Goal: Task Accomplishment & Management: Complete application form

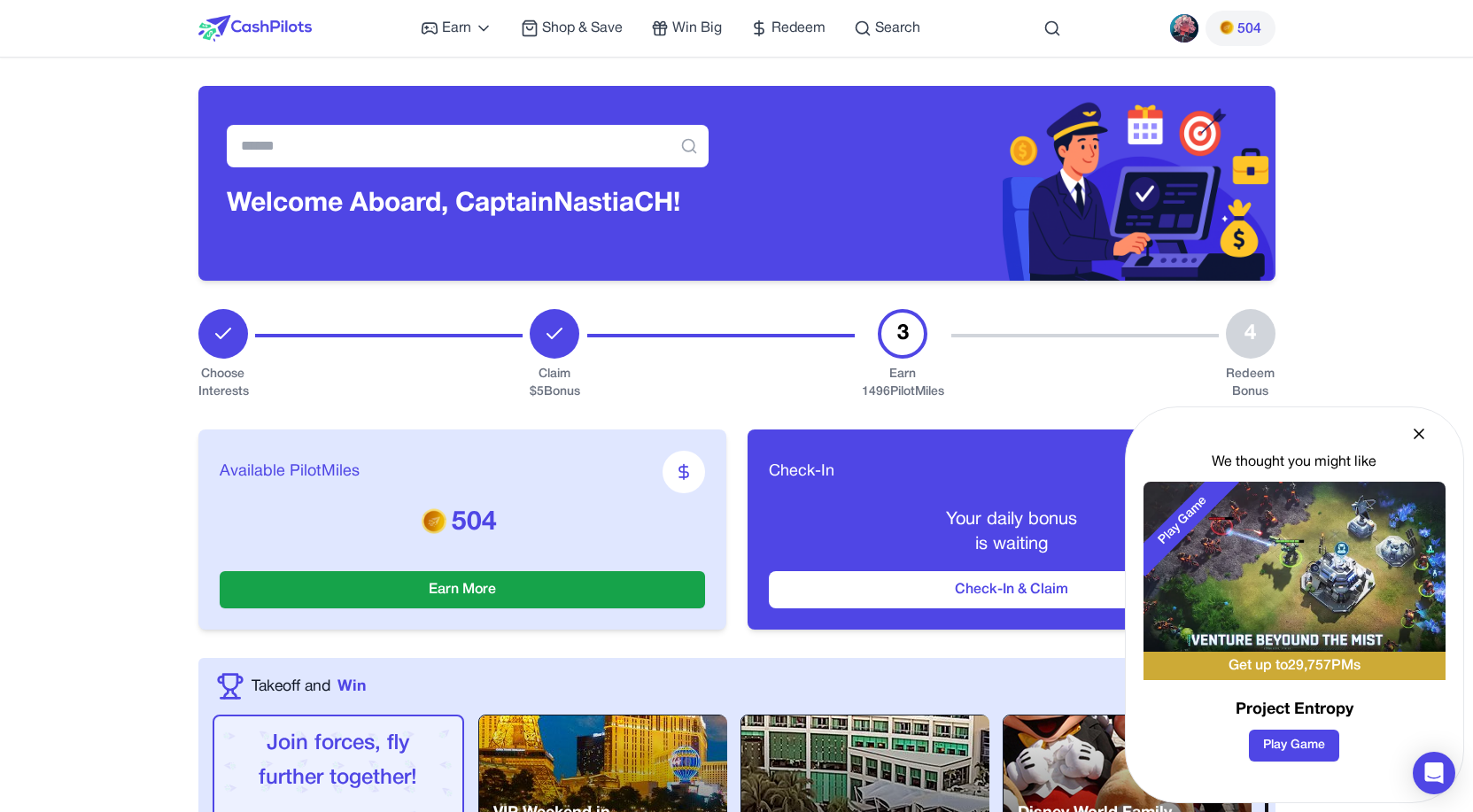
click at [1422, 432] on icon at bounding box center [1419, 434] width 9 height 9
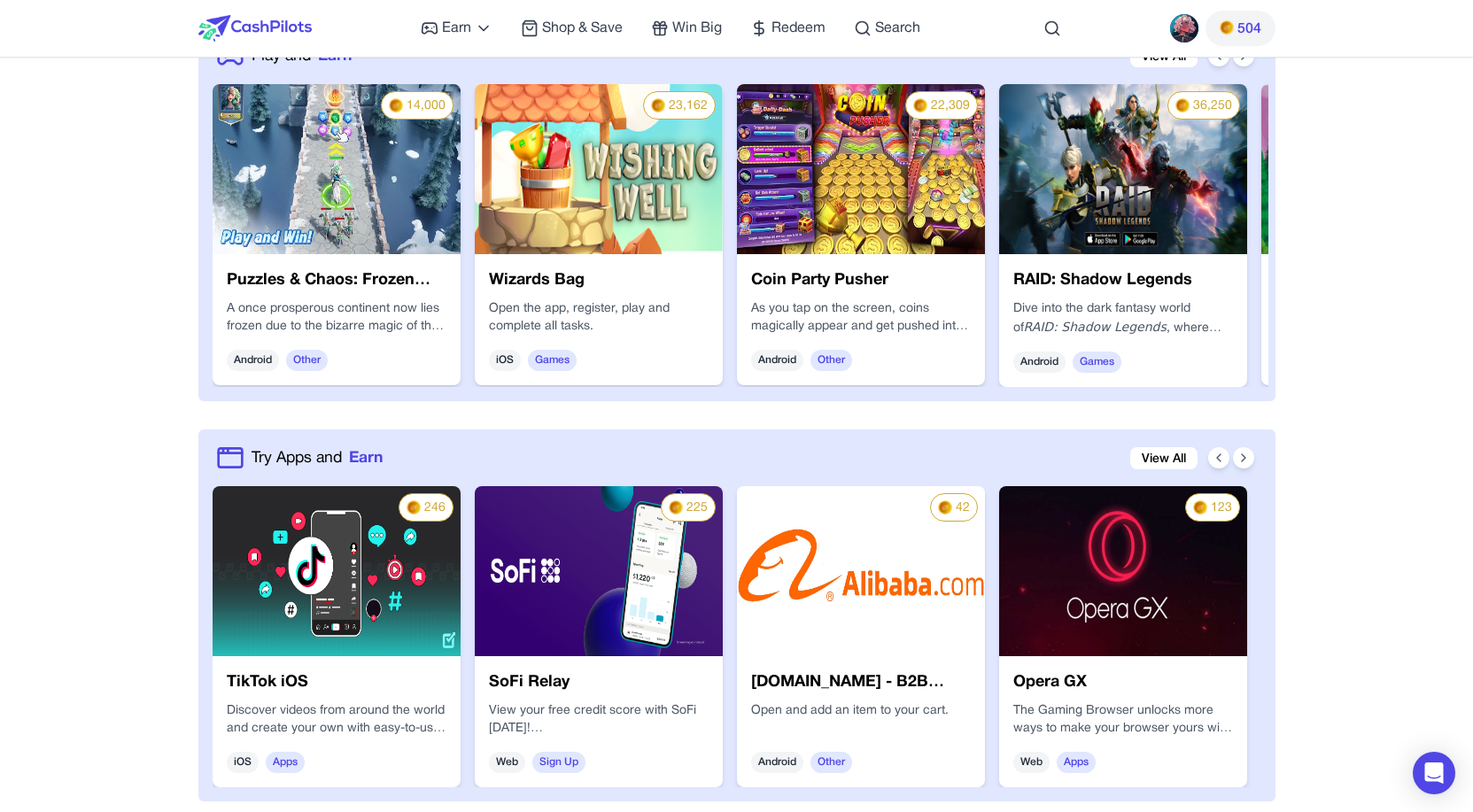
scroll to position [688, 0]
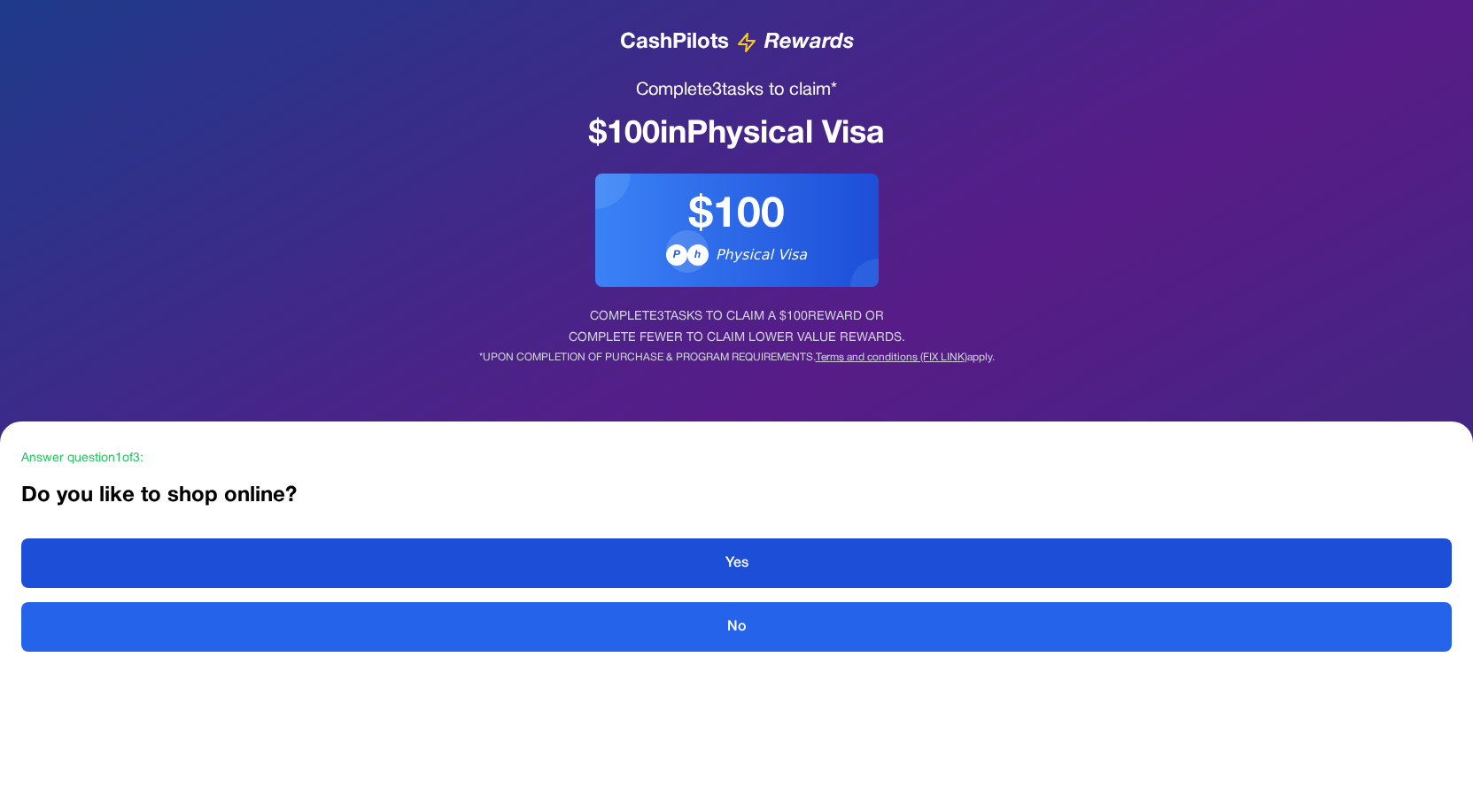
click at [756, 571] on button "Yes" at bounding box center [736, 563] width 1431 height 50
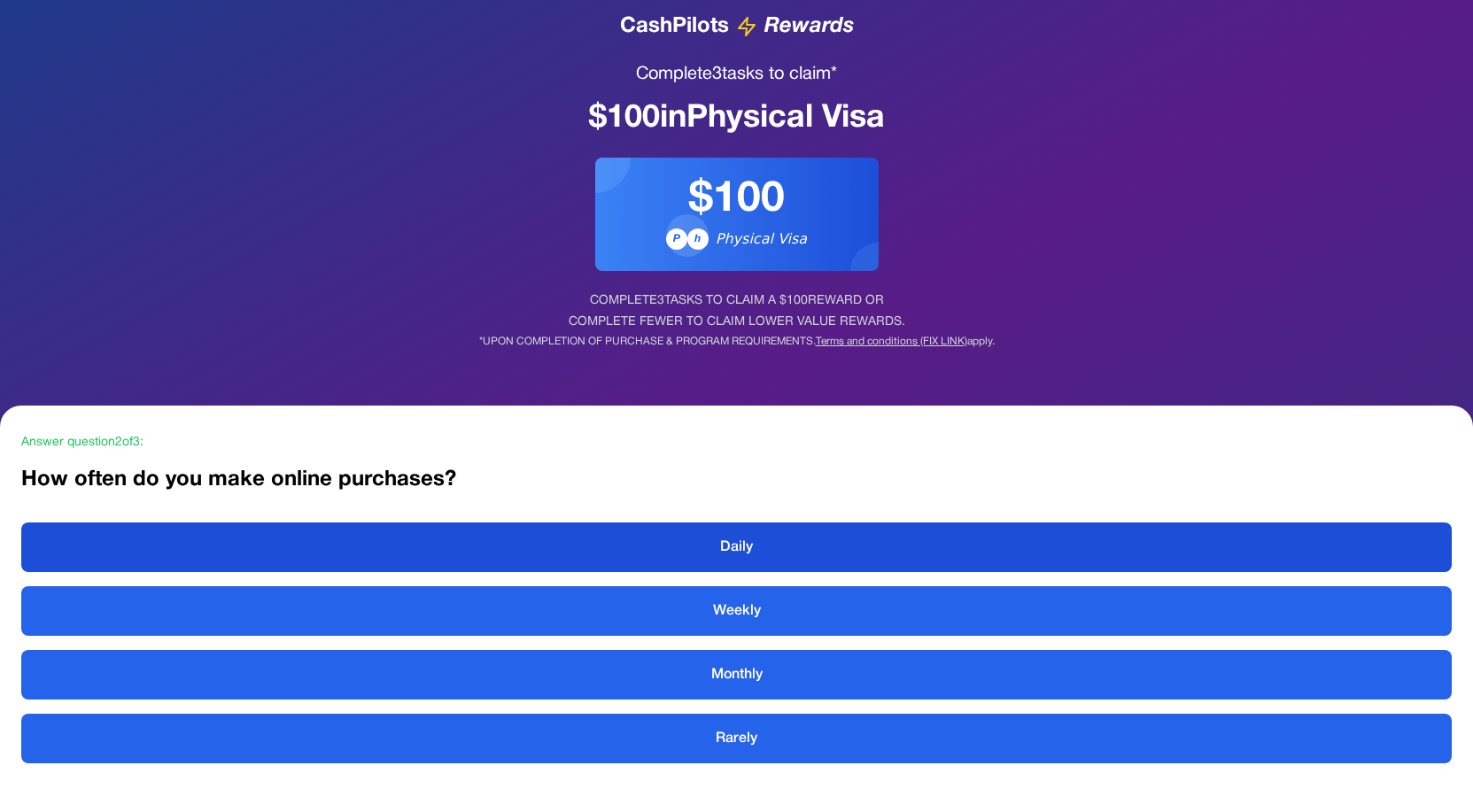
scroll to position [16, 0]
click at [739, 551] on button "Daily" at bounding box center [736, 548] width 1431 height 50
click at [739, 551] on button "Electronics" at bounding box center [736, 548] width 1431 height 50
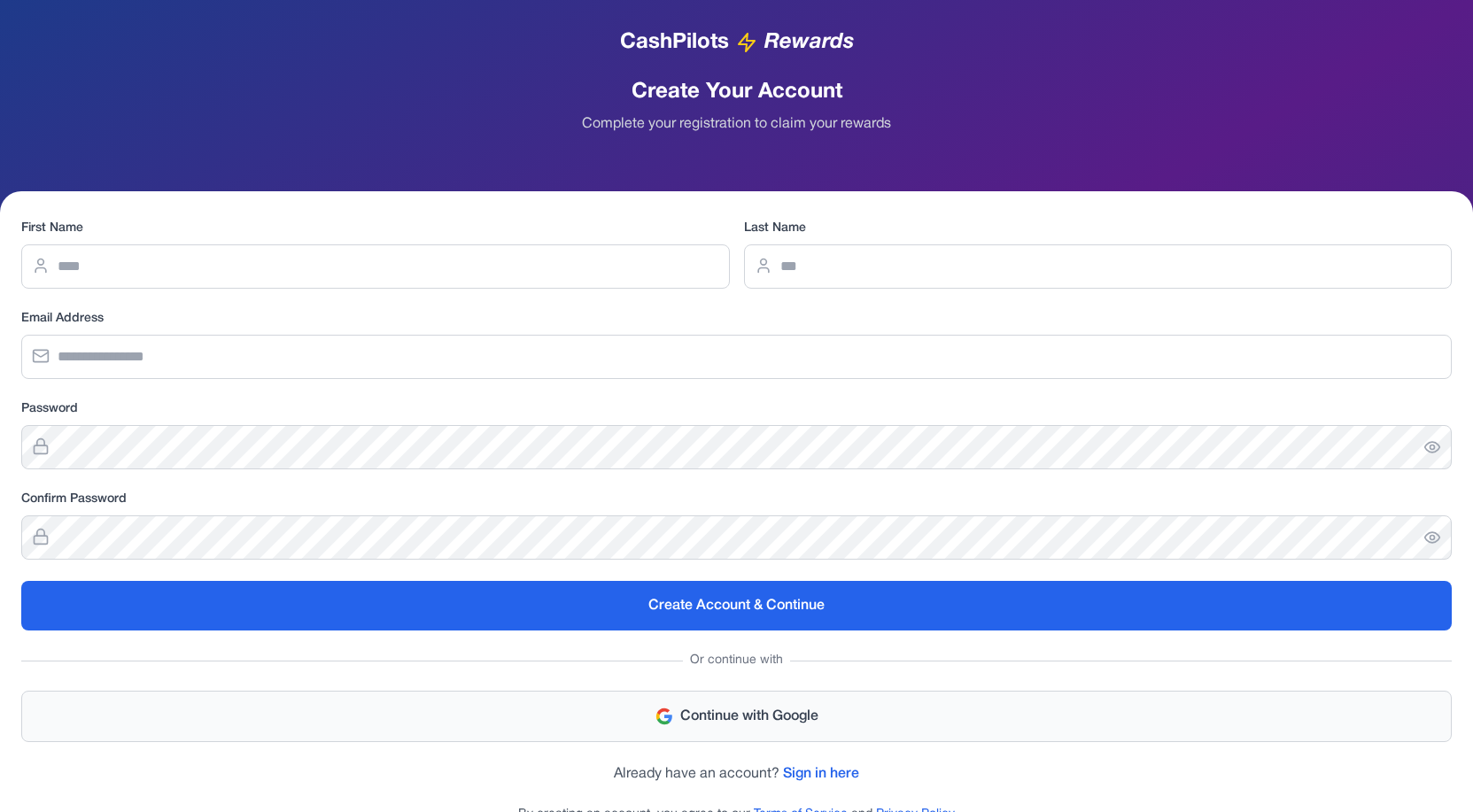
click at [732, 715] on button "Continue with Google" at bounding box center [736, 717] width 1431 height 52
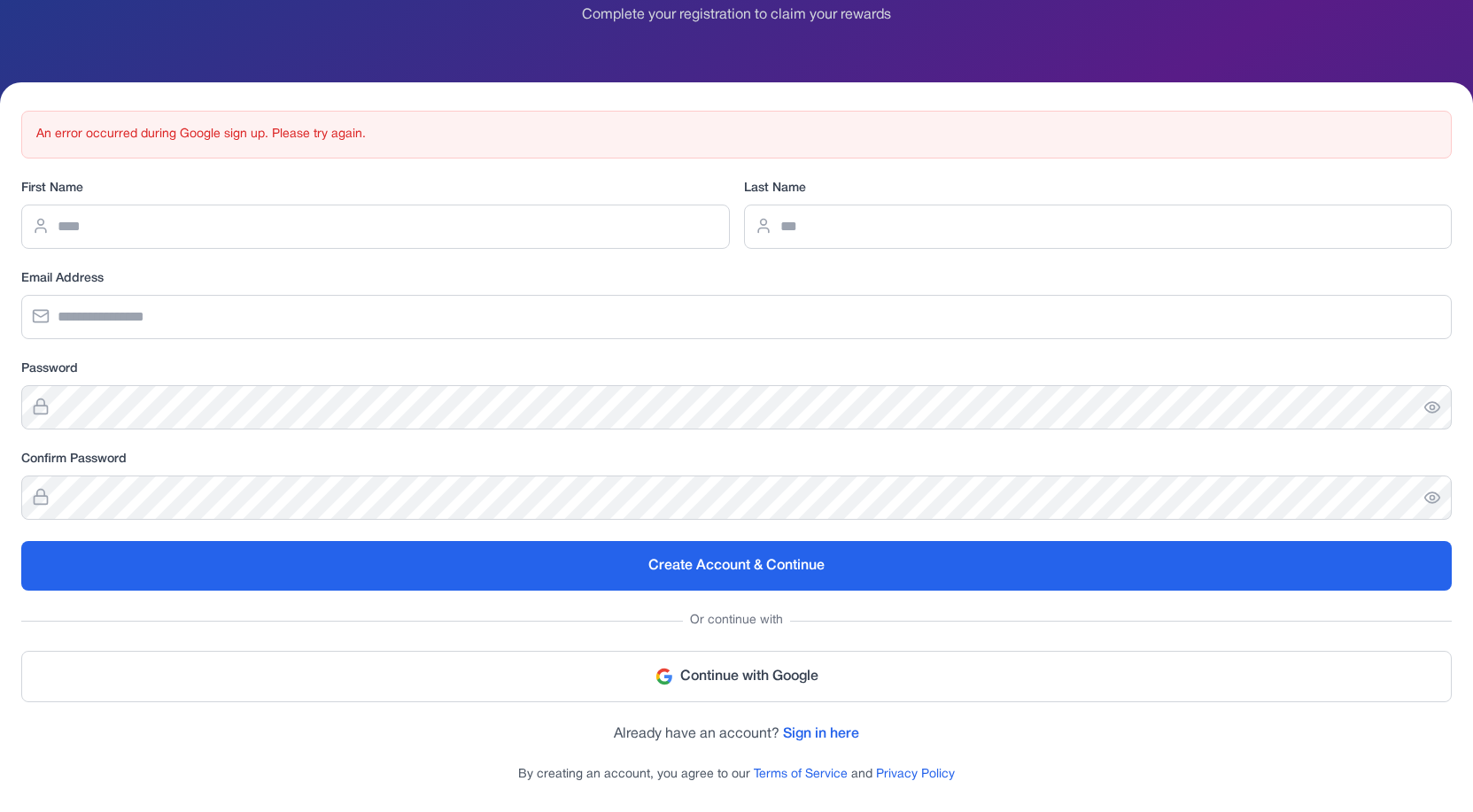
scroll to position [109, 0]
click at [816, 731] on link "Sign in here" at bounding box center [820, 734] width 76 height 12
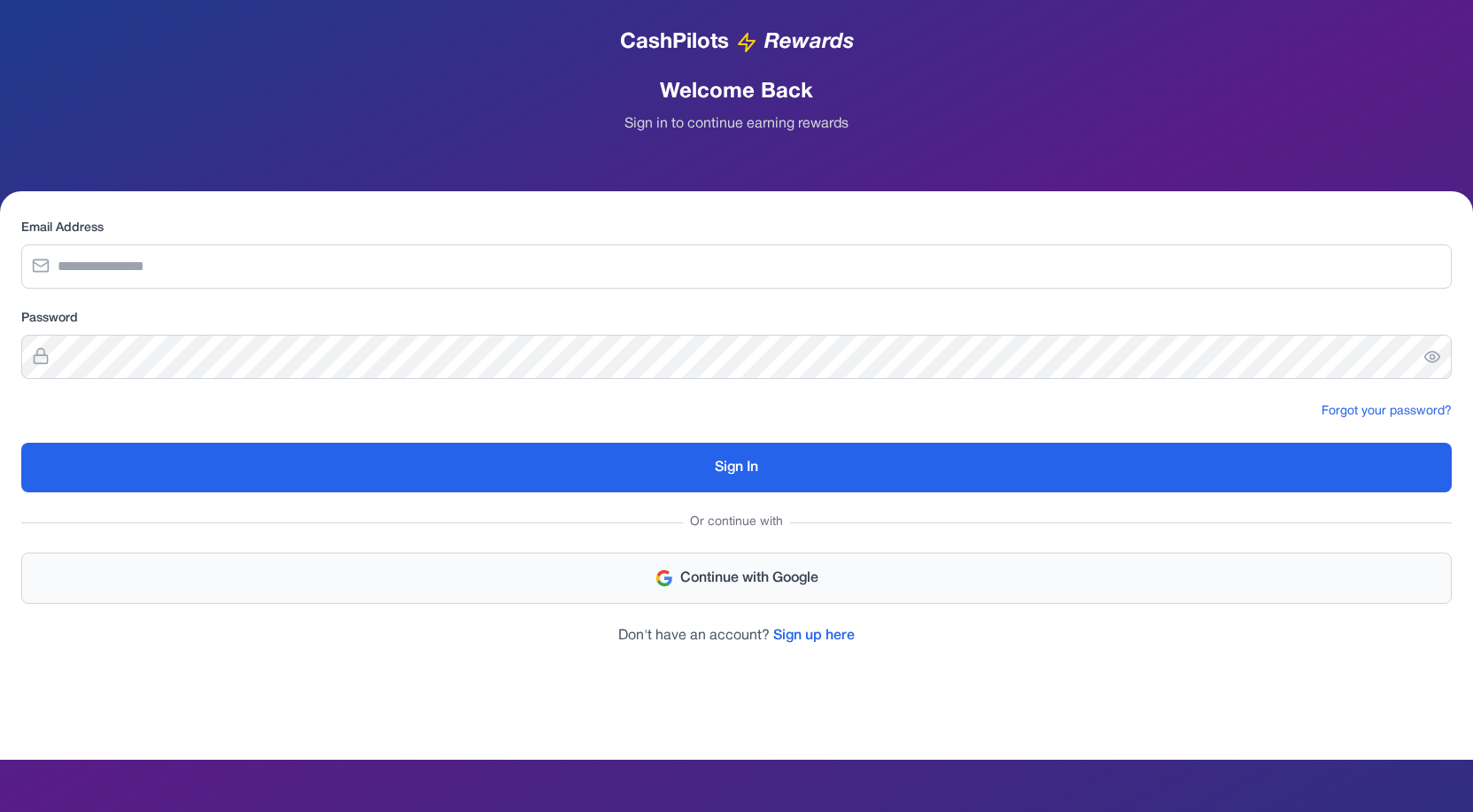
click at [704, 585] on button "Continue with Google" at bounding box center [736, 578] width 1431 height 52
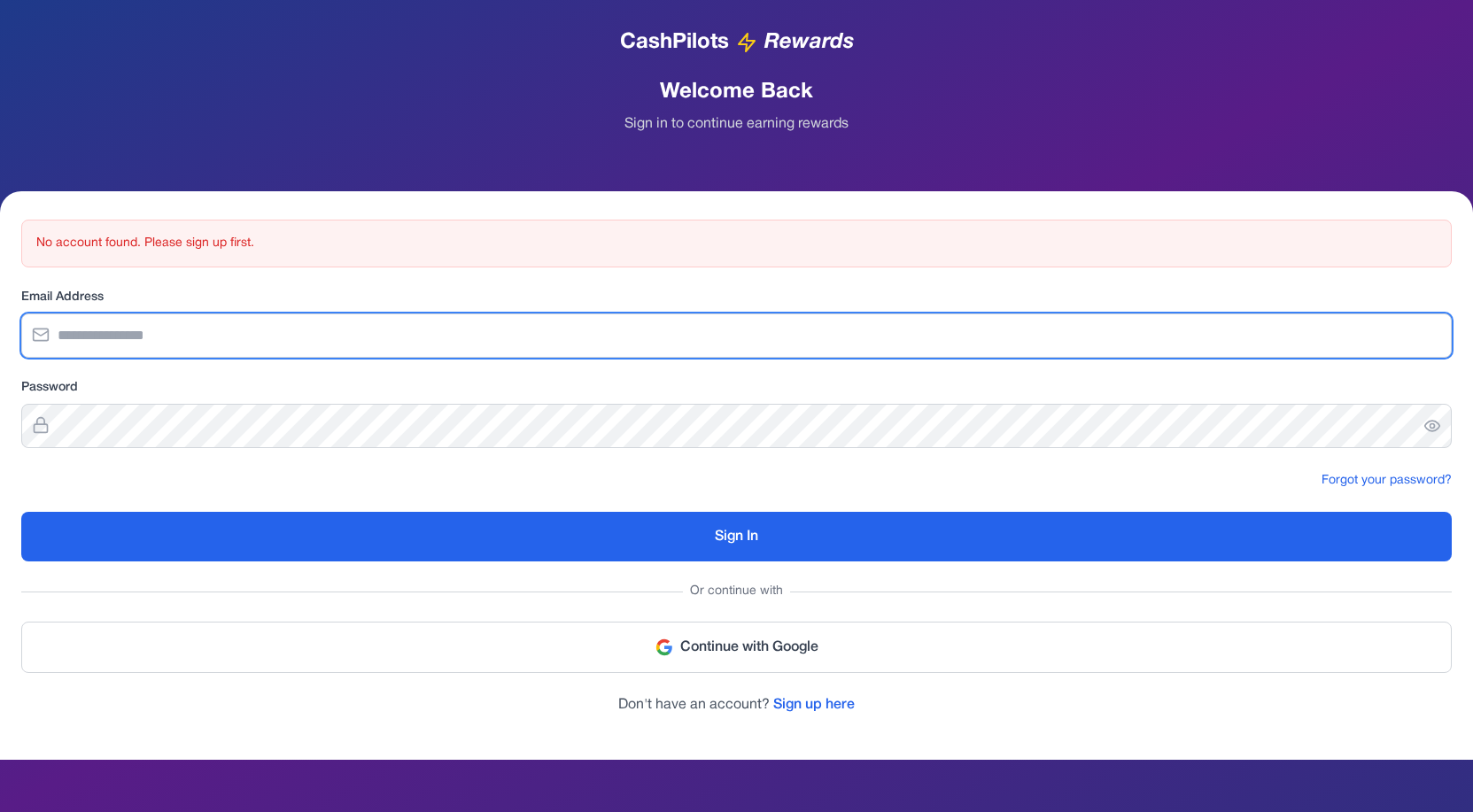
type input "**********"
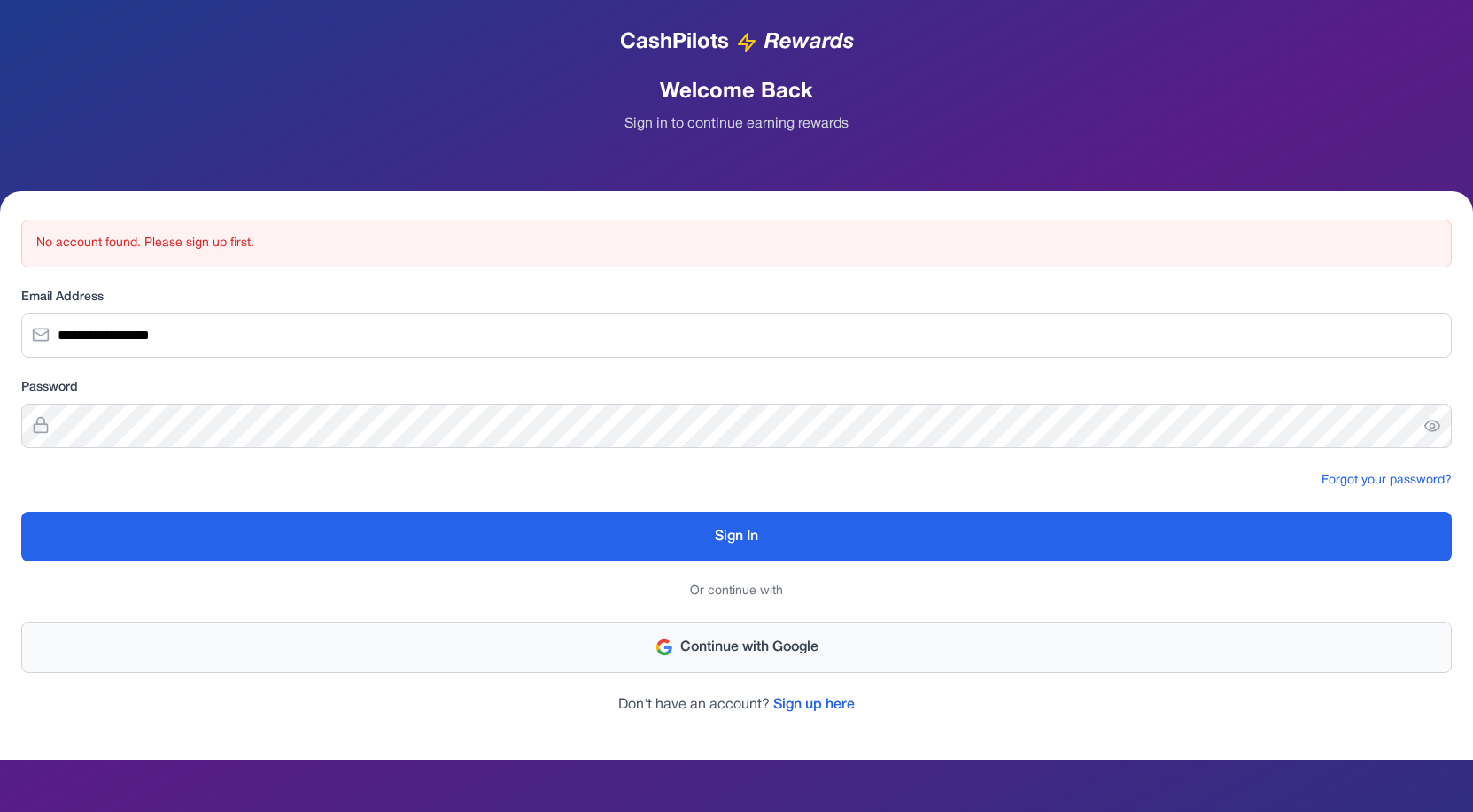
click at [769, 646] on button "Continue with Google" at bounding box center [736, 648] width 1431 height 52
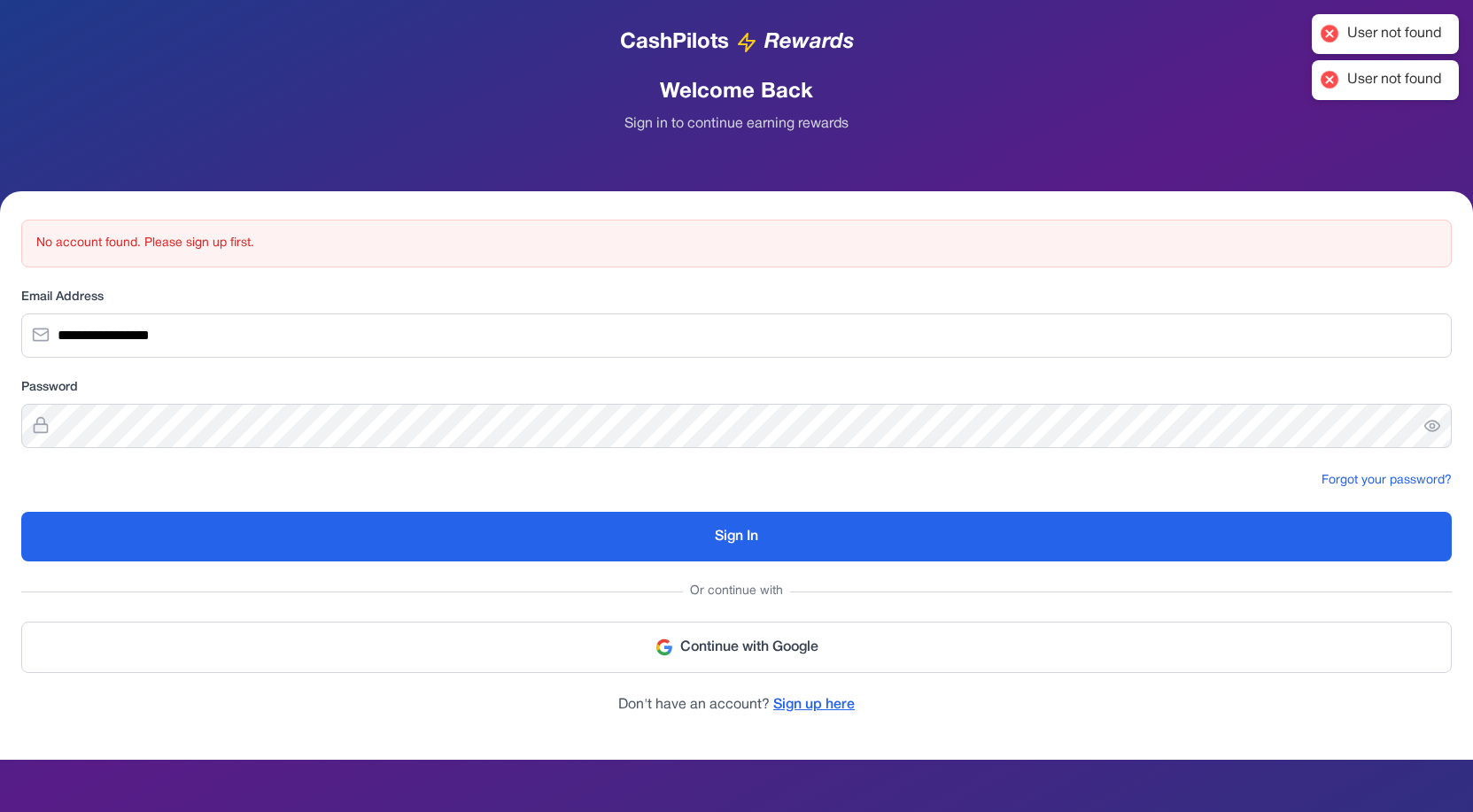
click at [798, 700] on link "Sign up here" at bounding box center [813, 705] width 81 height 12
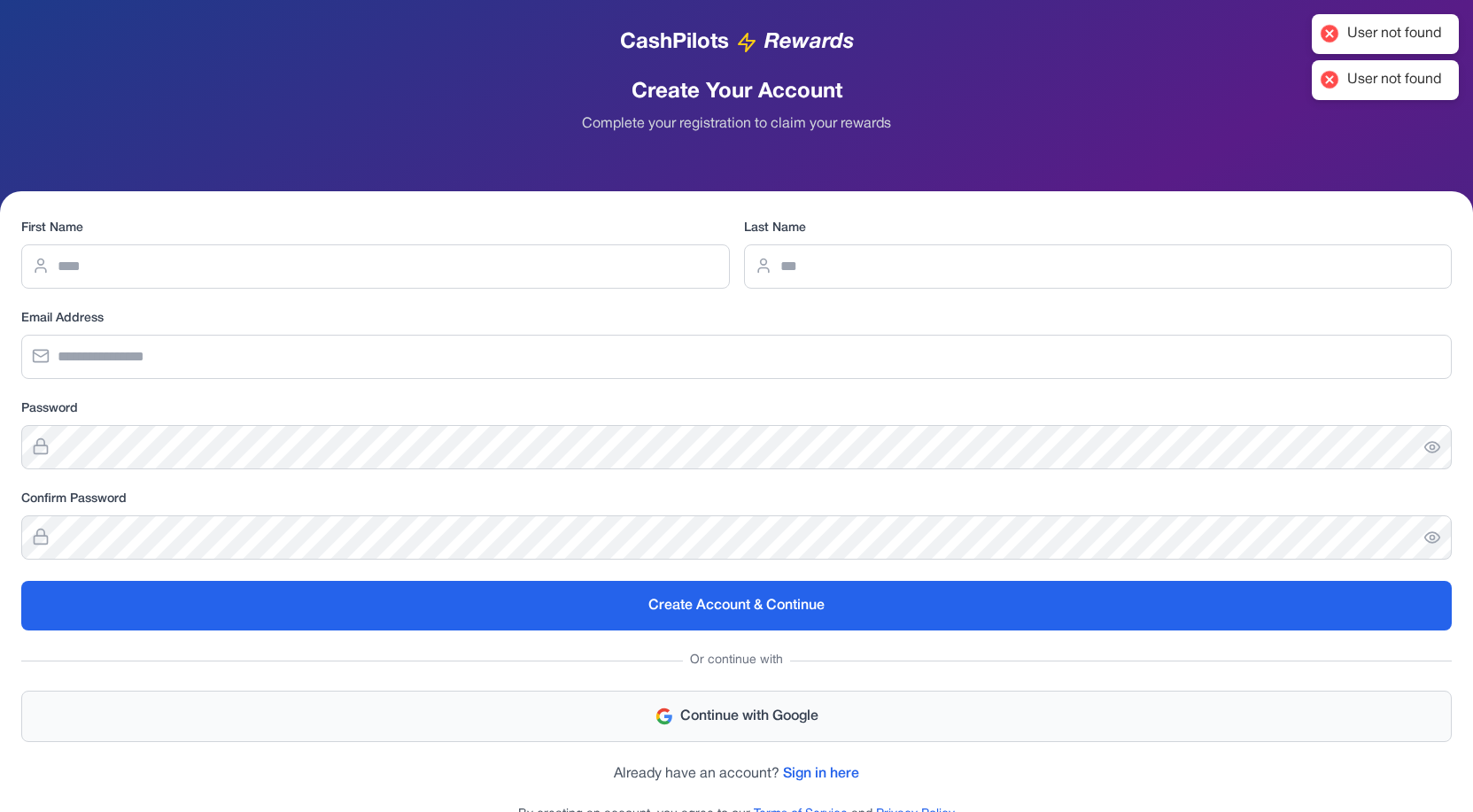
click at [741, 717] on button "Continue with Google" at bounding box center [736, 717] width 1431 height 52
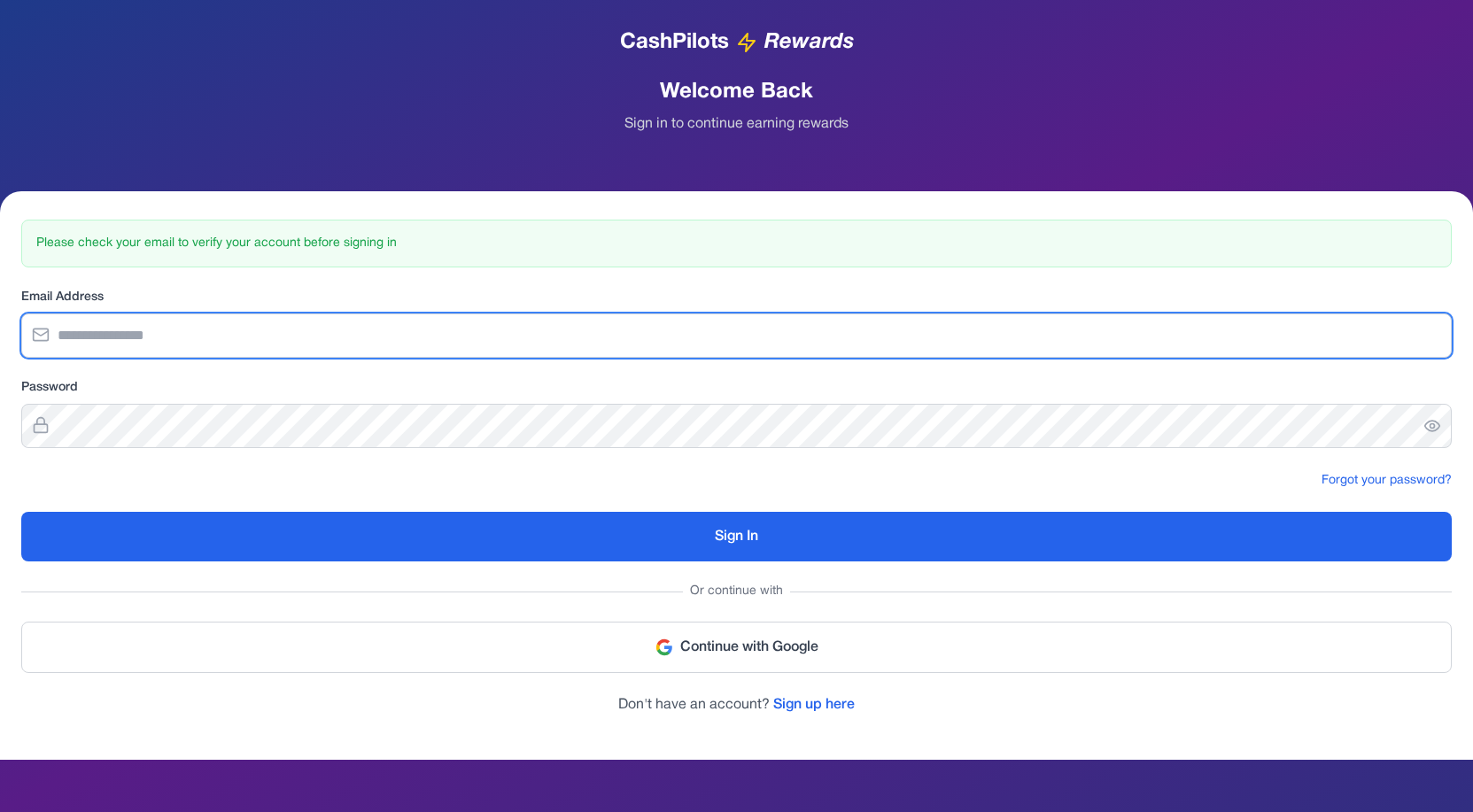
type input "**********"
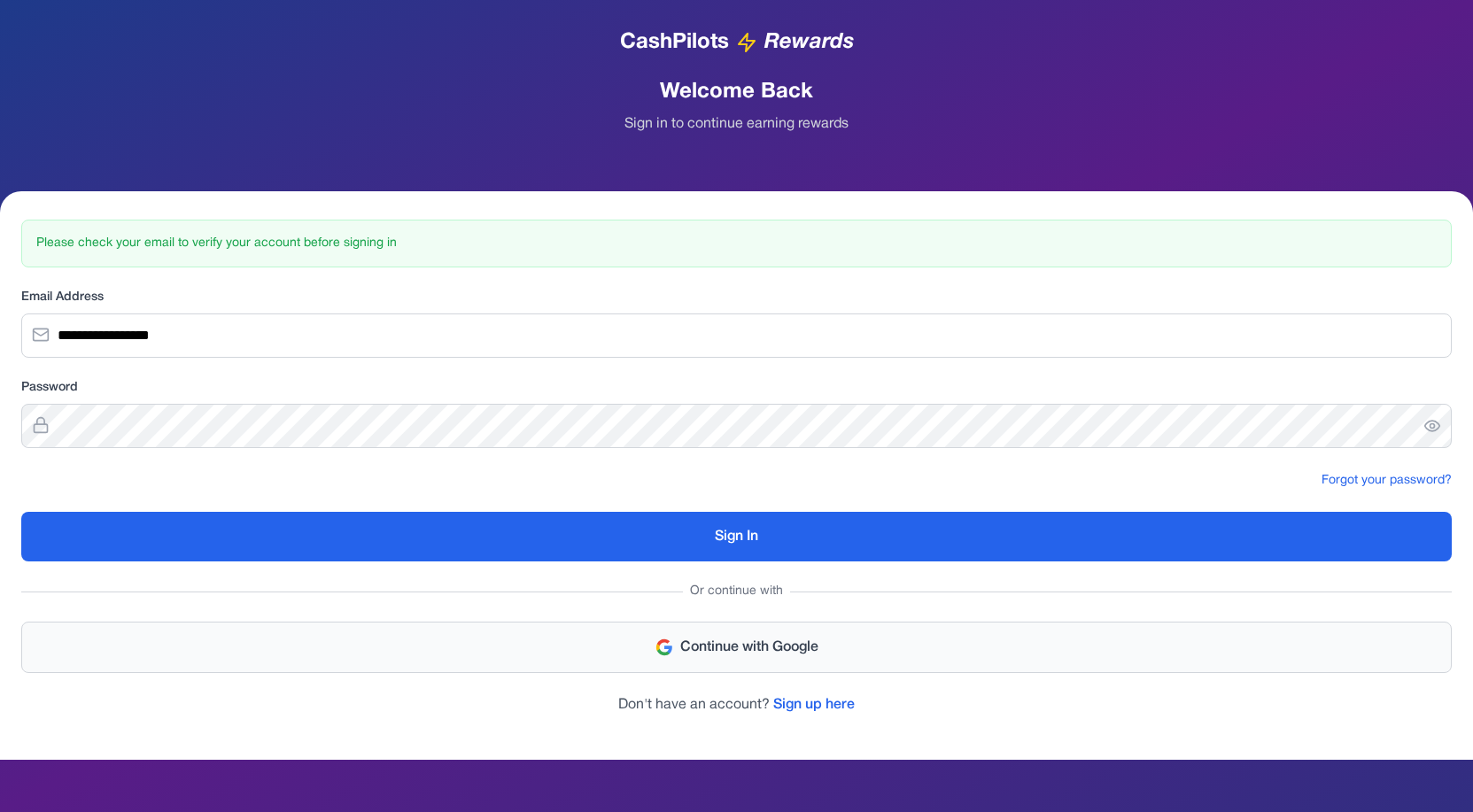
click at [724, 640] on button "Continue with Google" at bounding box center [736, 648] width 1431 height 52
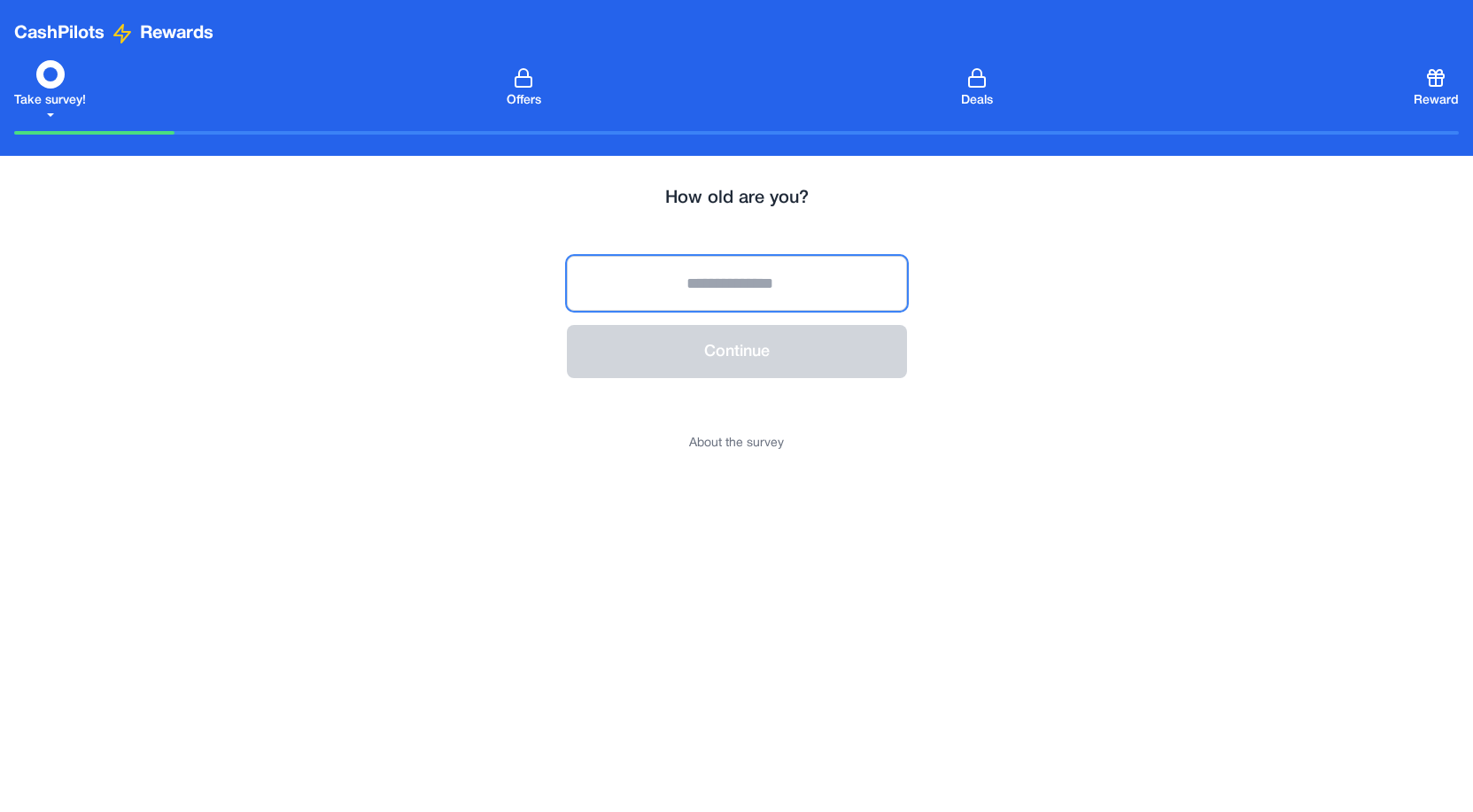
click at [815, 290] on input "number" at bounding box center [736, 284] width 340 height 55
type input "**"
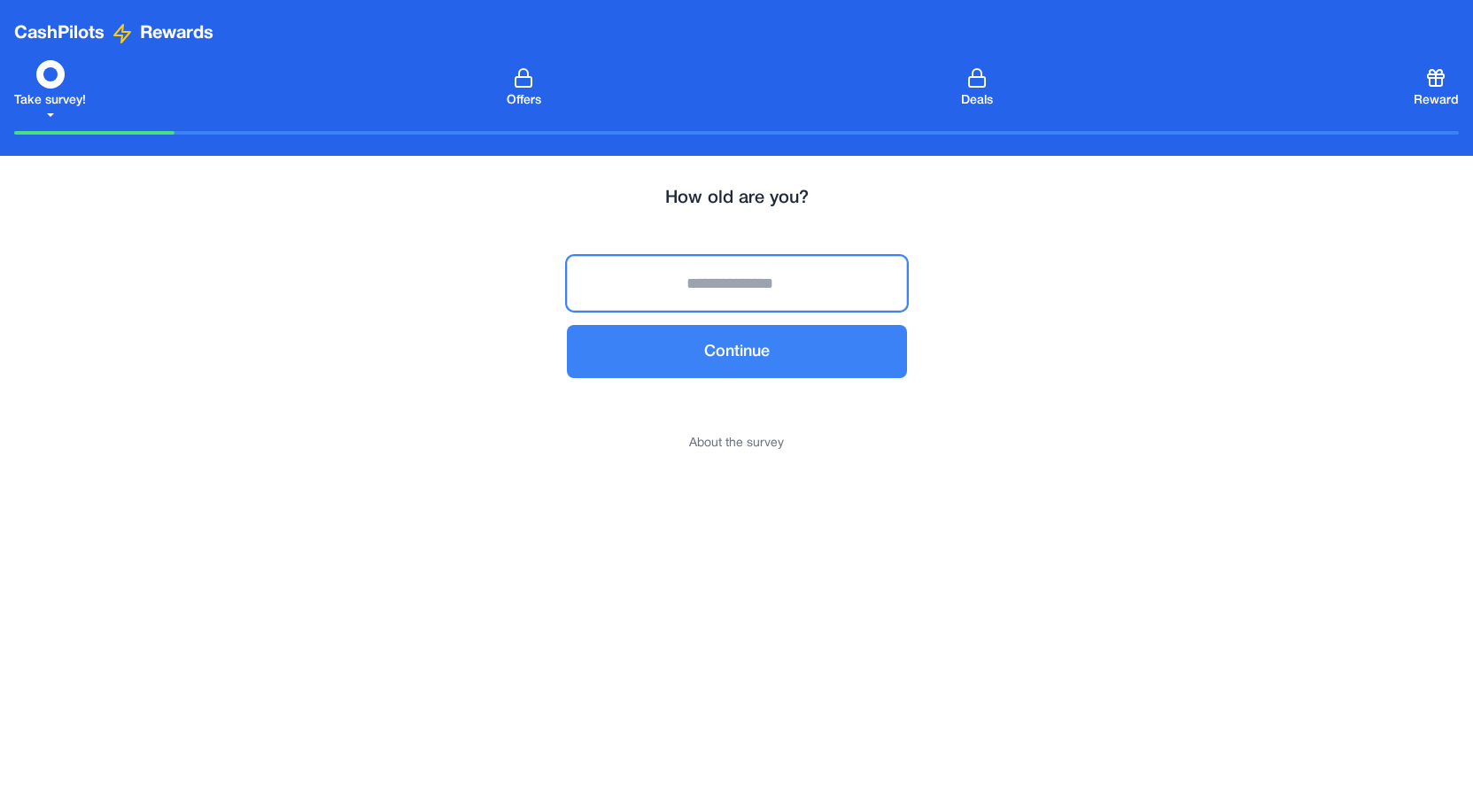
click at [882, 286] on input "**" at bounding box center [736, 284] width 340 height 55
click at [879, 284] on input "**" at bounding box center [736, 284] width 340 height 55
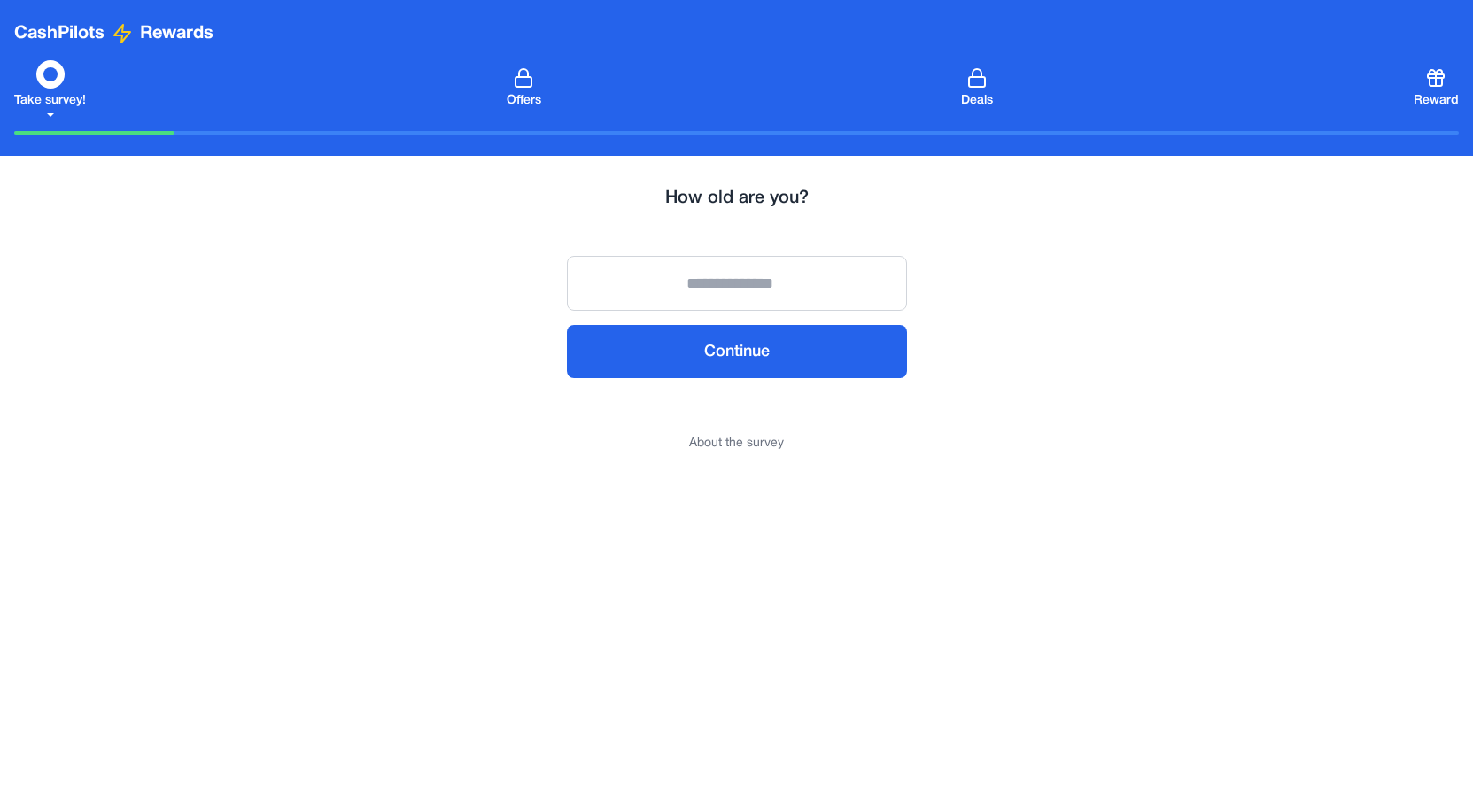
click at [814, 329] on button "Continue" at bounding box center [736, 352] width 340 height 54
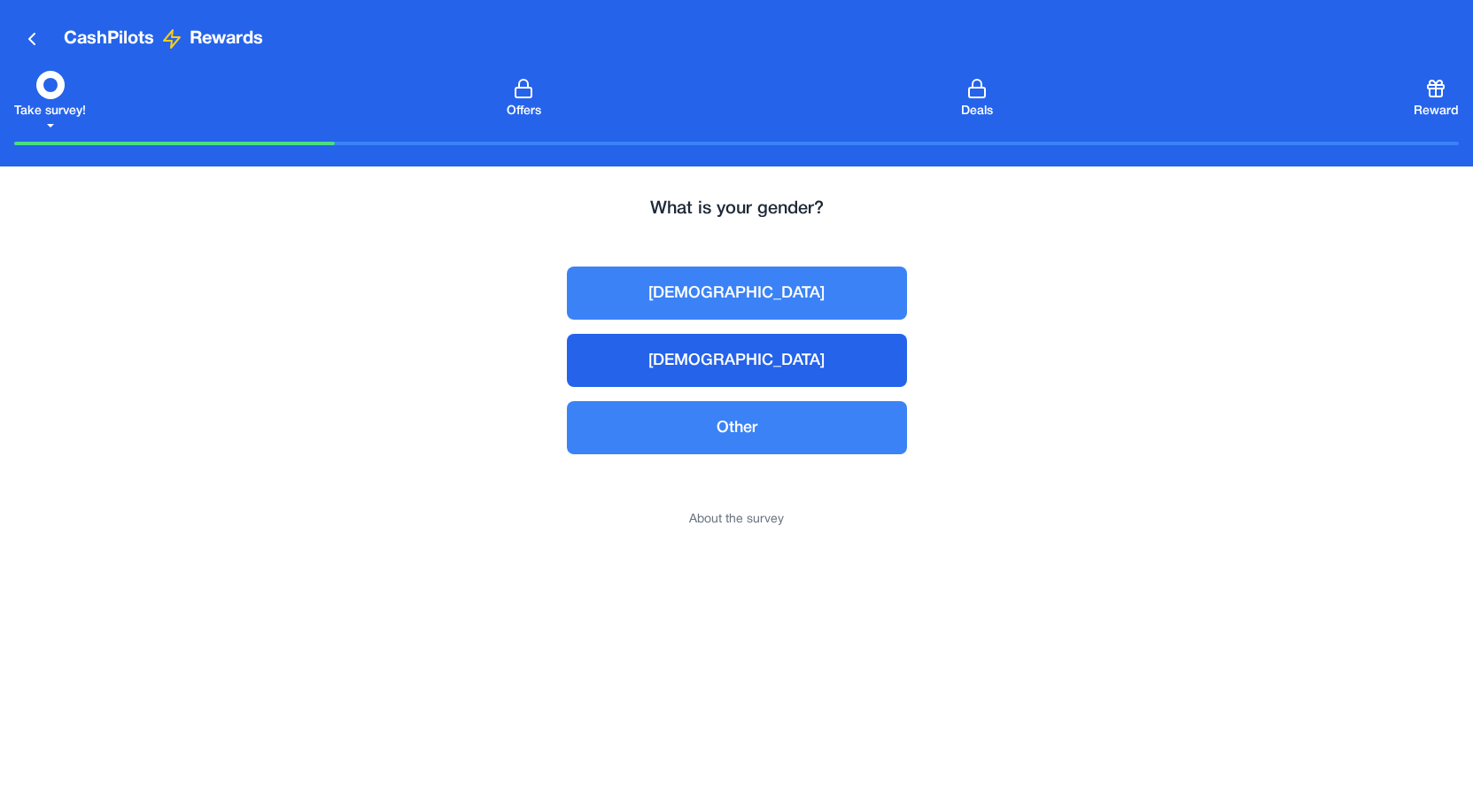
click at [757, 378] on button "Female" at bounding box center [736, 360] width 340 height 54
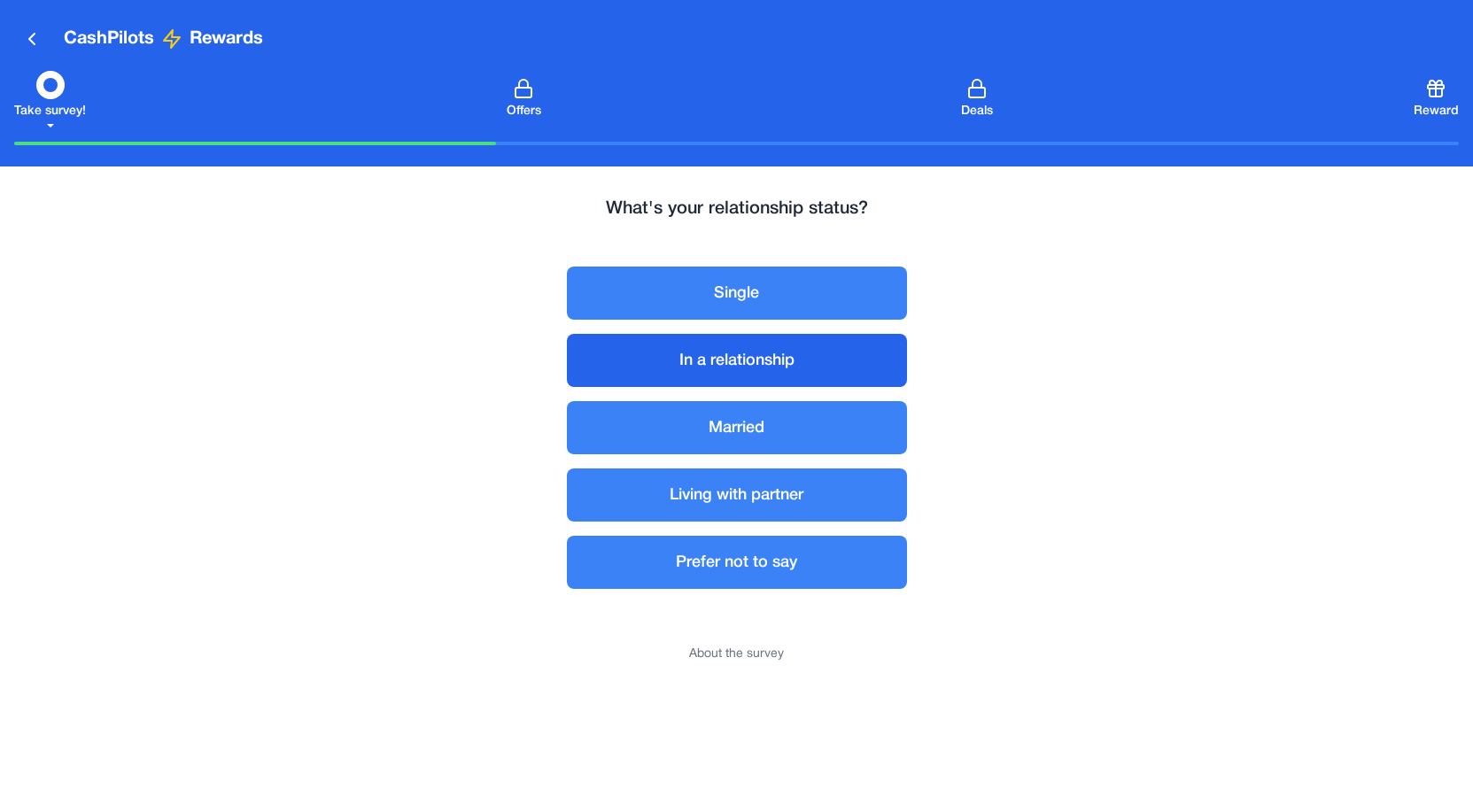
click at [749, 364] on button "In a relationship" at bounding box center [736, 360] width 340 height 54
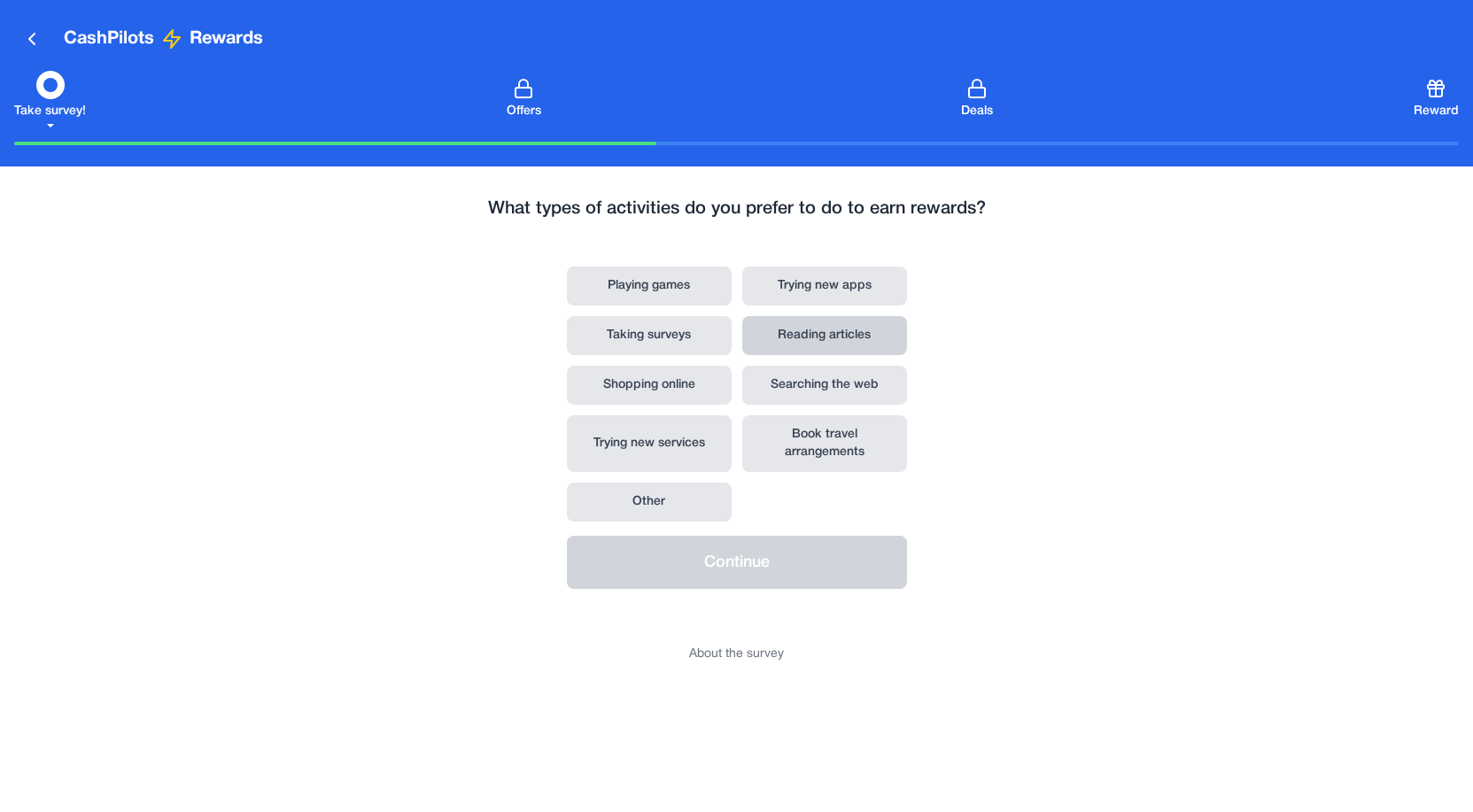
click at [829, 330] on button "Reading articles" at bounding box center [825, 336] width 165 height 39
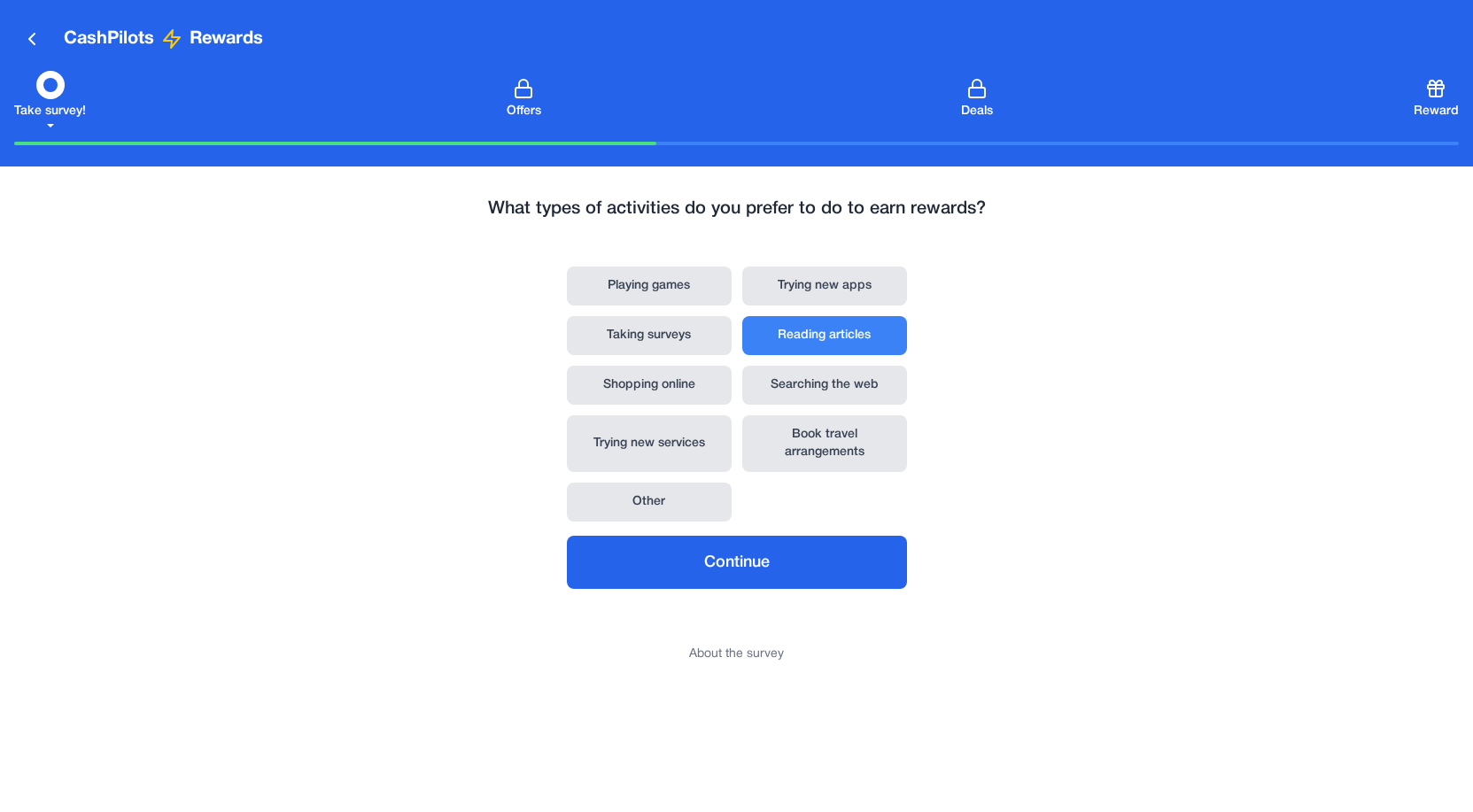
click at [736, 561] on button "Continue" at bounding box center [736, 562] width 340 height 54
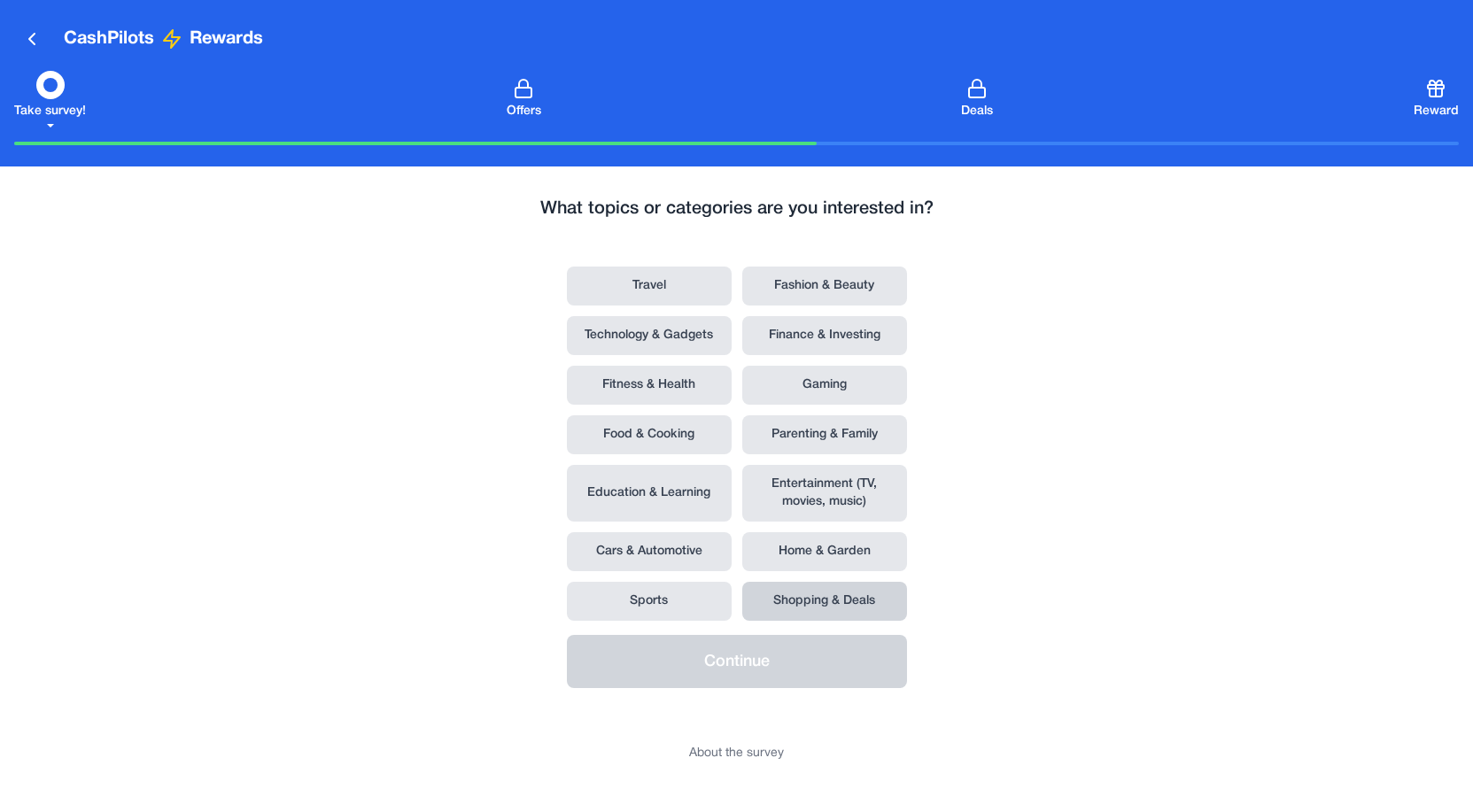
click at [801, 589] on button "Shopping & Deals" at bounding box center [825, 601] width 165 height 39
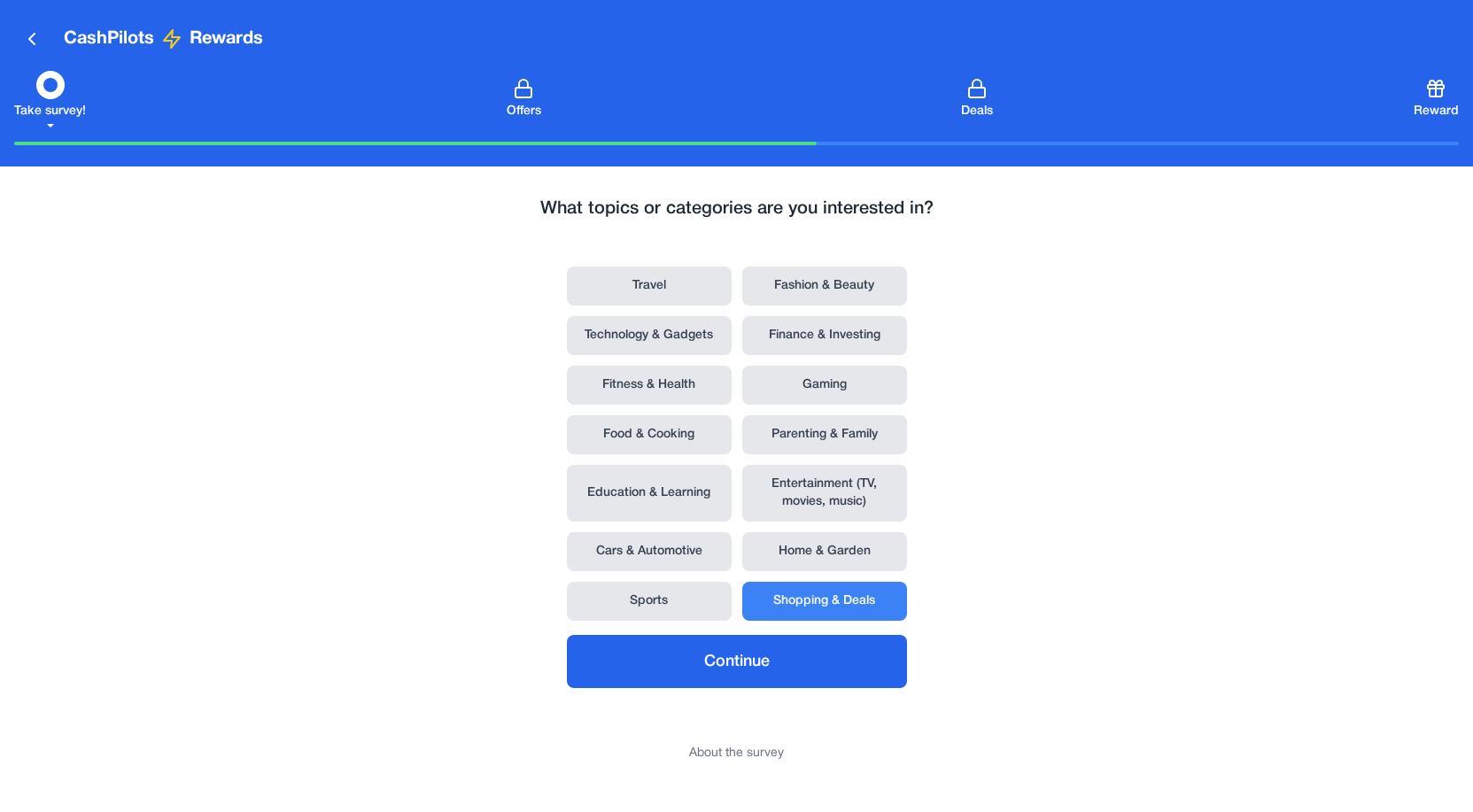
click at [739, 658] on button "Continue" at bounding box center [736, 662] width 340 height 54
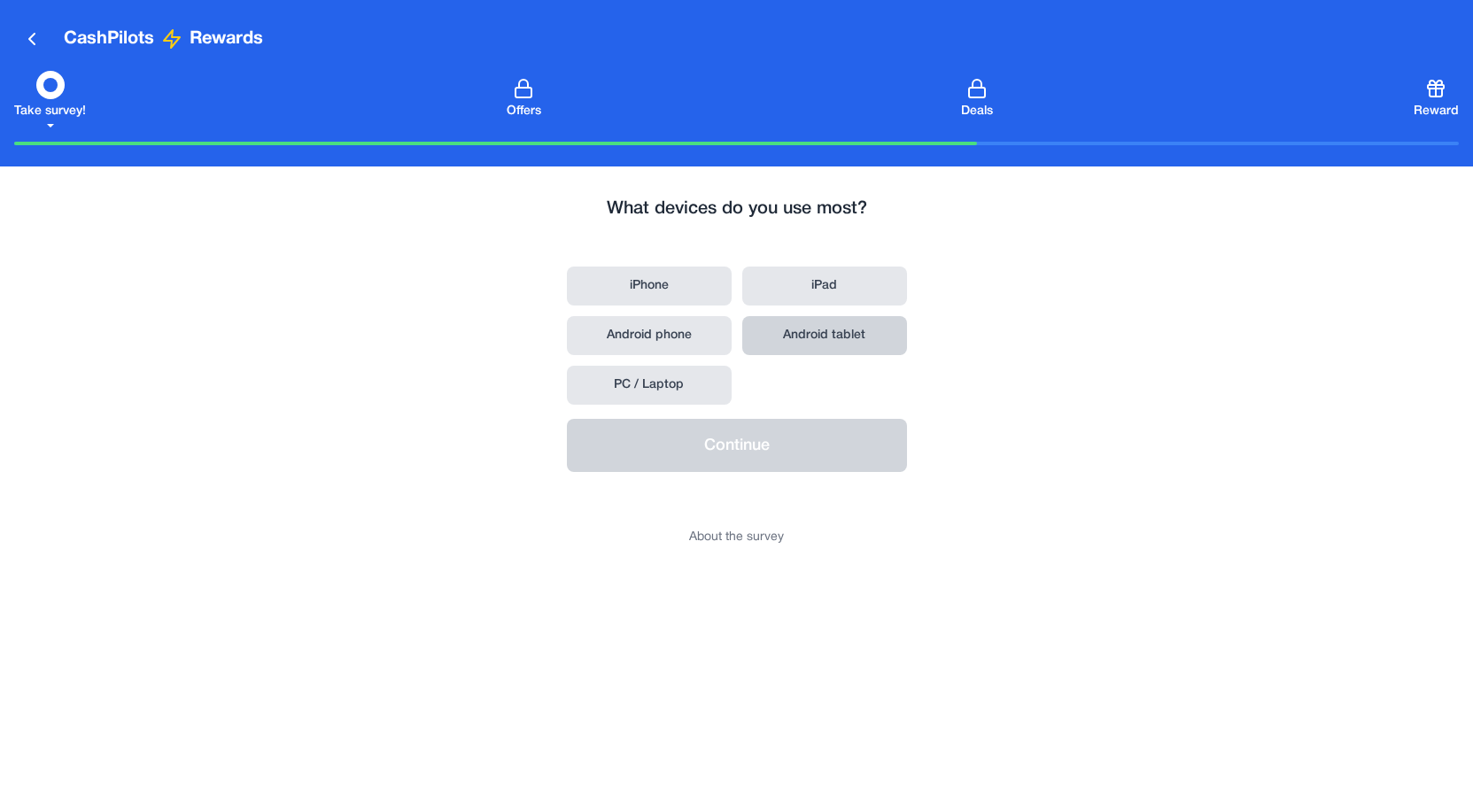
click at [826, 328] on button "Android tablet" at bounding box center [825, 336] width 165 height 39
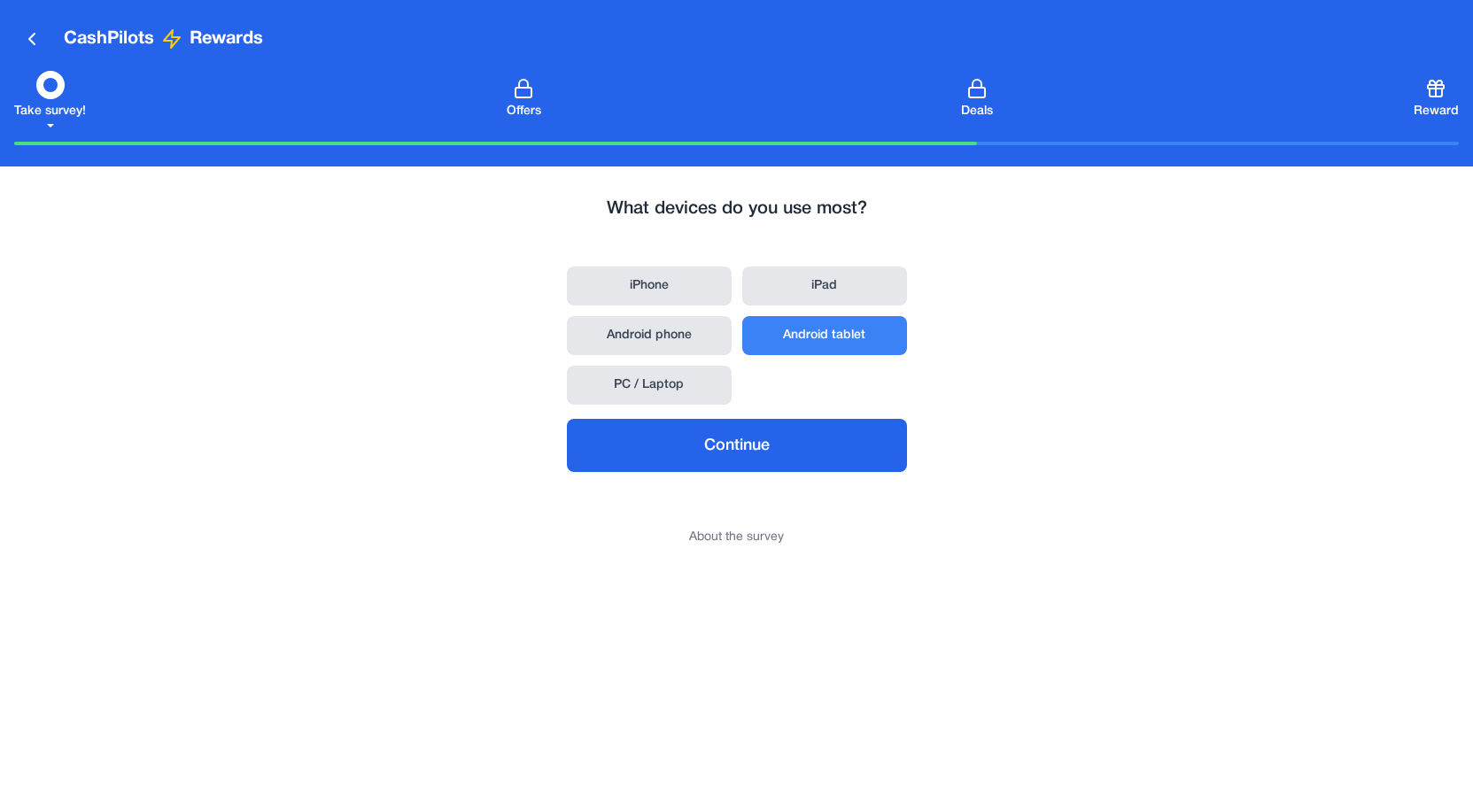
click at [806, 437] on button "Continue" at bounding box center [736, 445] width 340 height 54
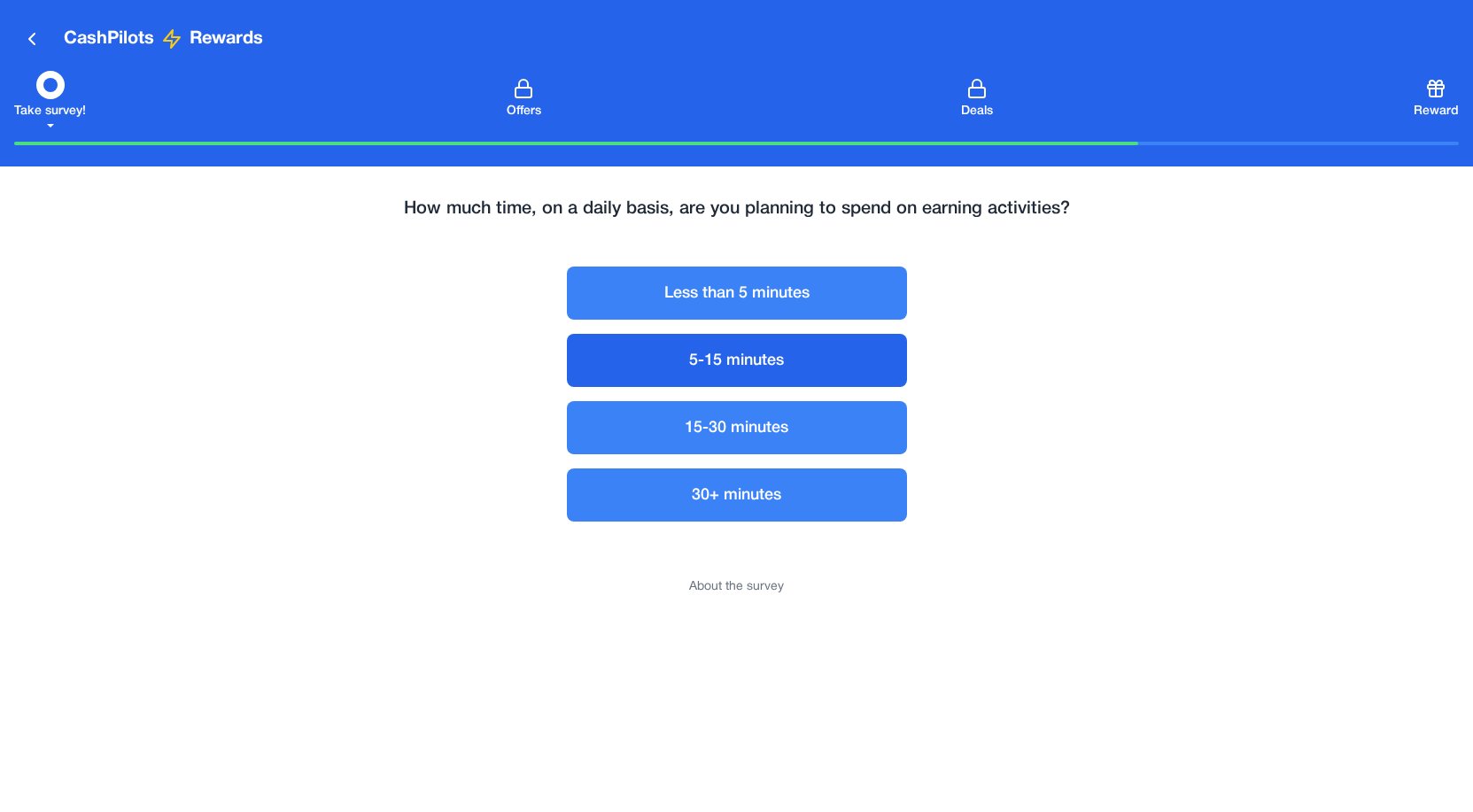
click at [814, 355] on button "5-15 minutes" at bounding box center [736, 360] width 340 height 54
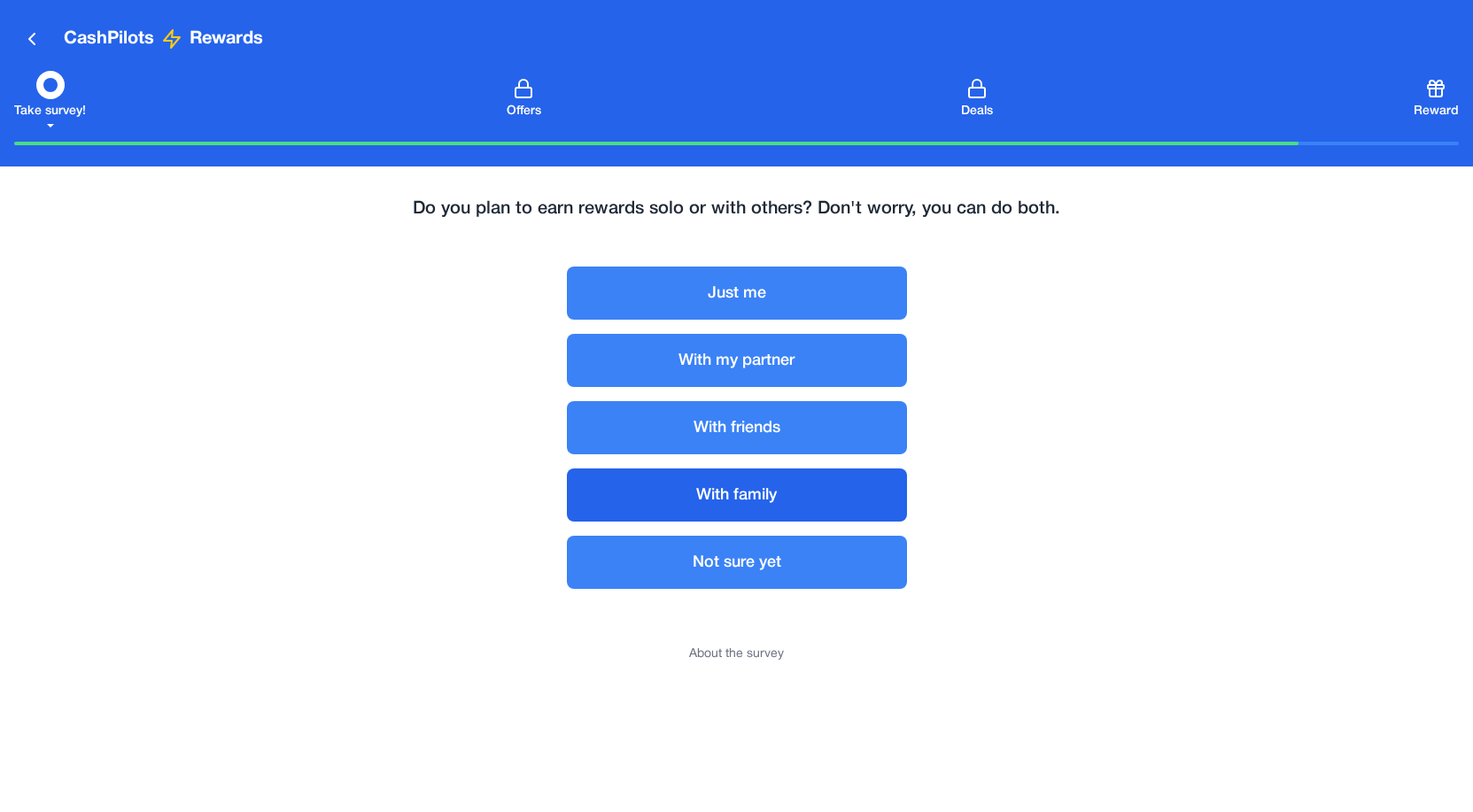
click at [798, 485] on button "With family" at bounding box center [736, 495] width 340 height 54
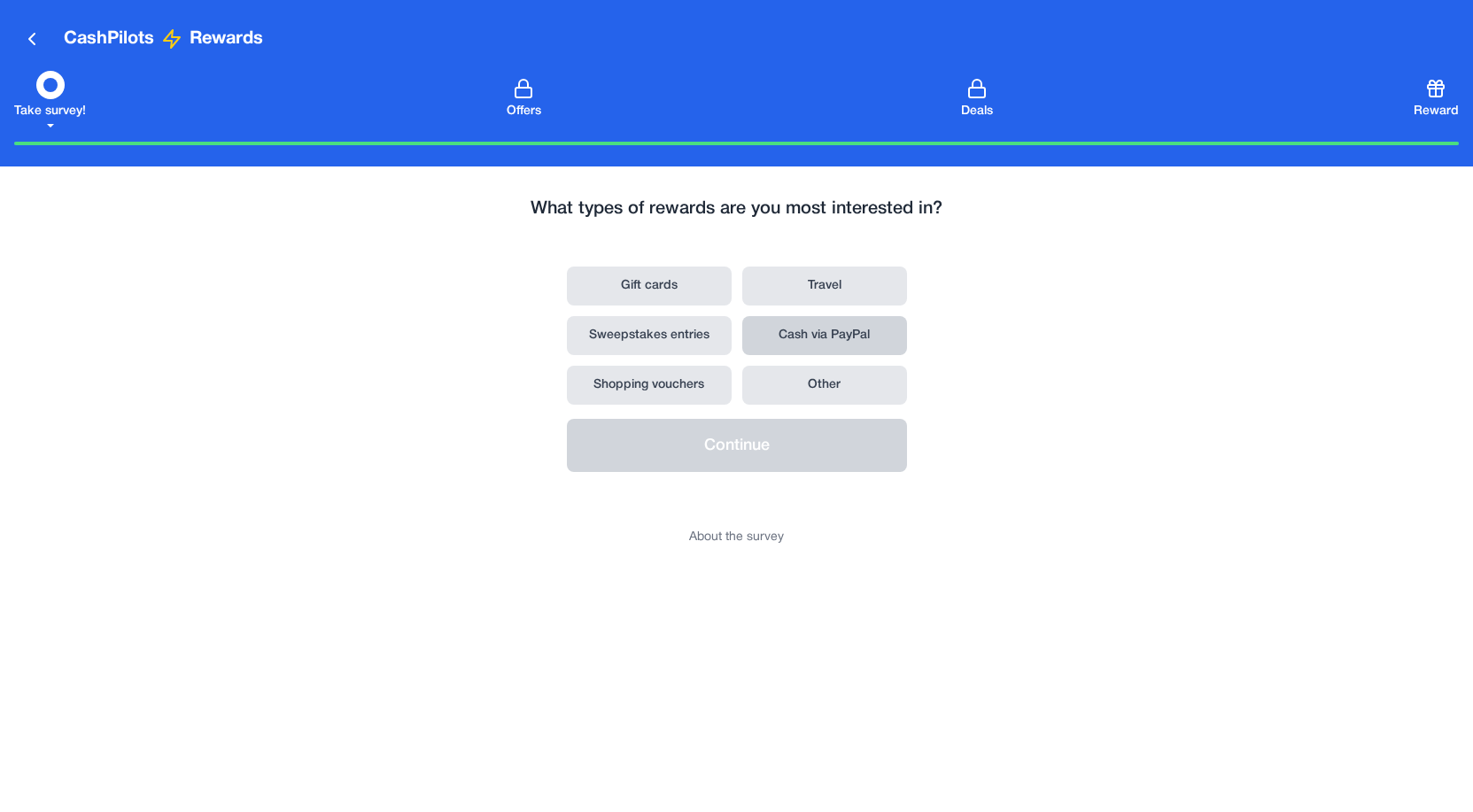
click at [839, 335] on button "Cash via PayPal" at bounding box center [825, 336] width 165 height 39
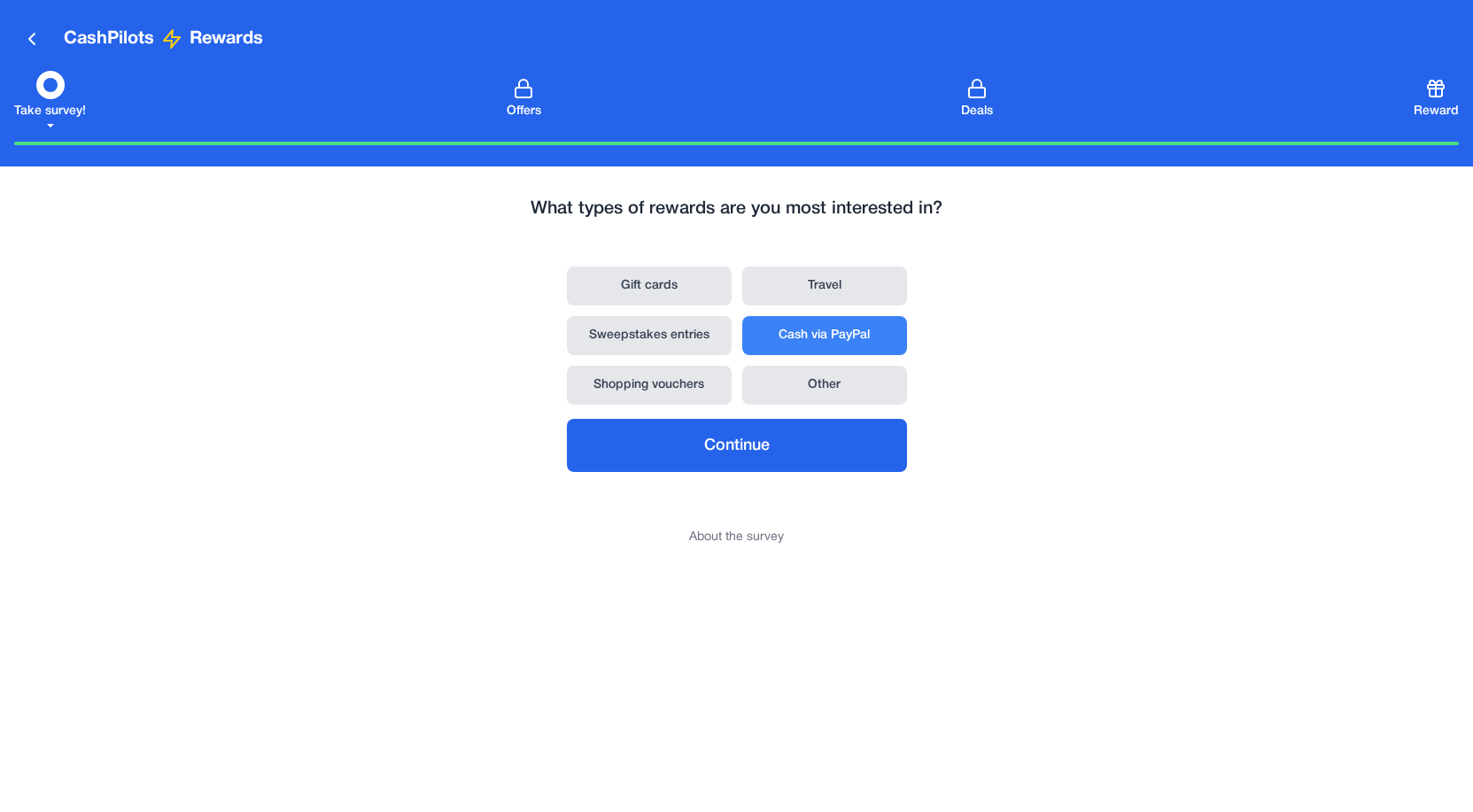
click at [784, 436] on button "Continue" at bounding box center [736, 445] width 340 height 54
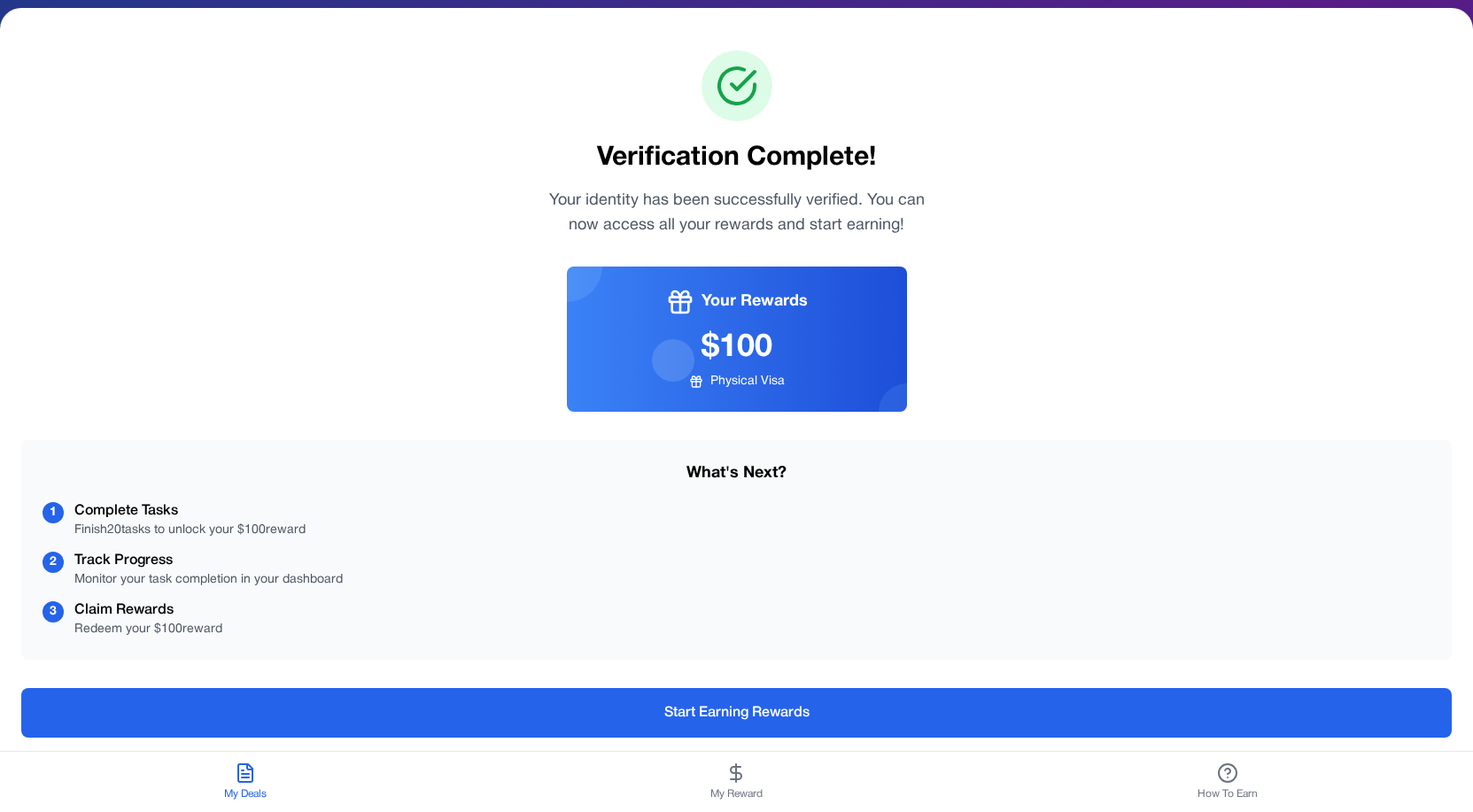
scroll to position [75, 0]
